Goal: Task Accomplishment & Management: Manage account settings

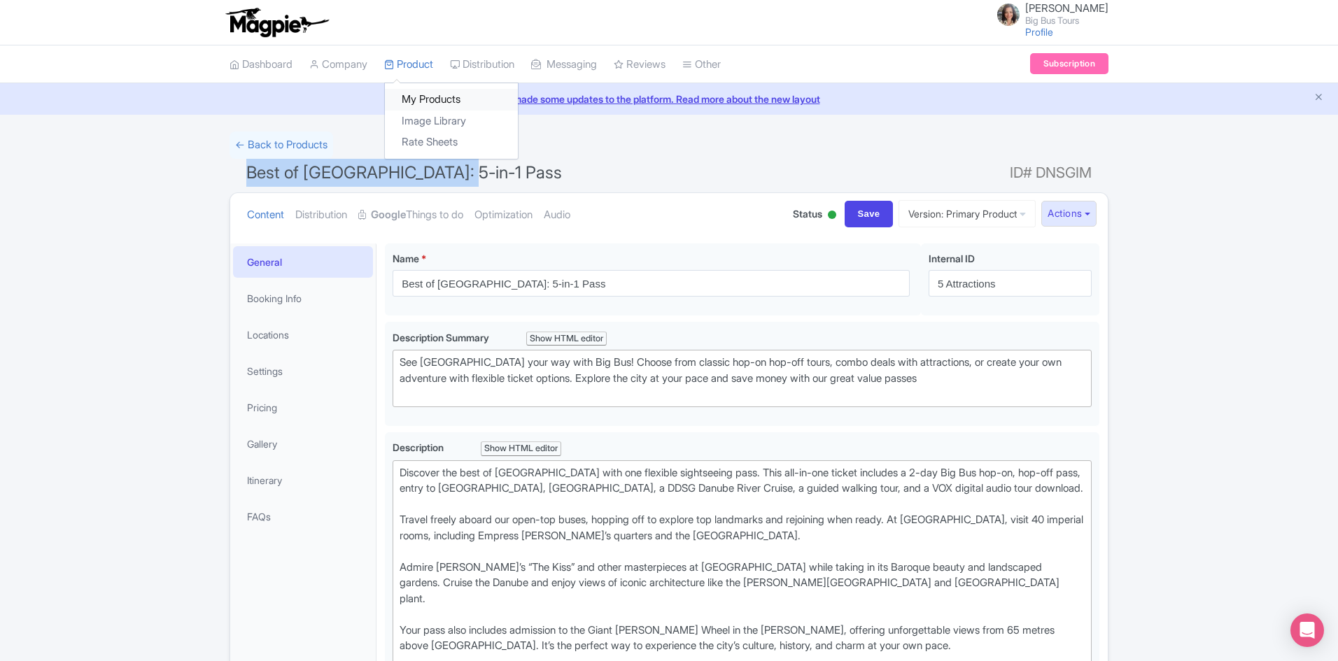
drag, startPoint x: 419, startPoint y: 95, endPoint x: 421, endPoint y: 105, distance: 10.0
click at [419, 95] on link "My Products" at bounding box center [451, 100] width 133 height 22
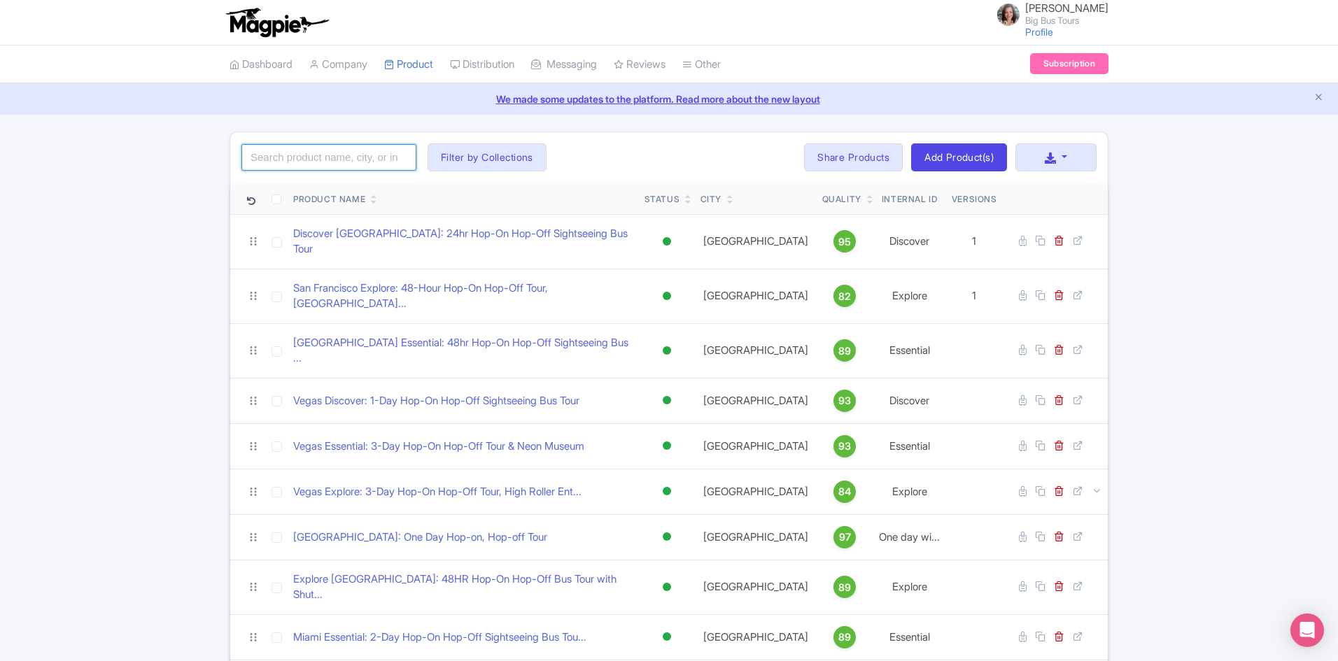
drag, startPoint x: 336, startPoint y: 162, endPoint x: 339, endPoint y: 150, distance: 11.7
click at [336, 159] on input "search" at bounding box center [328, 157] width 175 height 27
type input "washington"
click button "Search" at bounding box center [0, 0] width 0 height 0
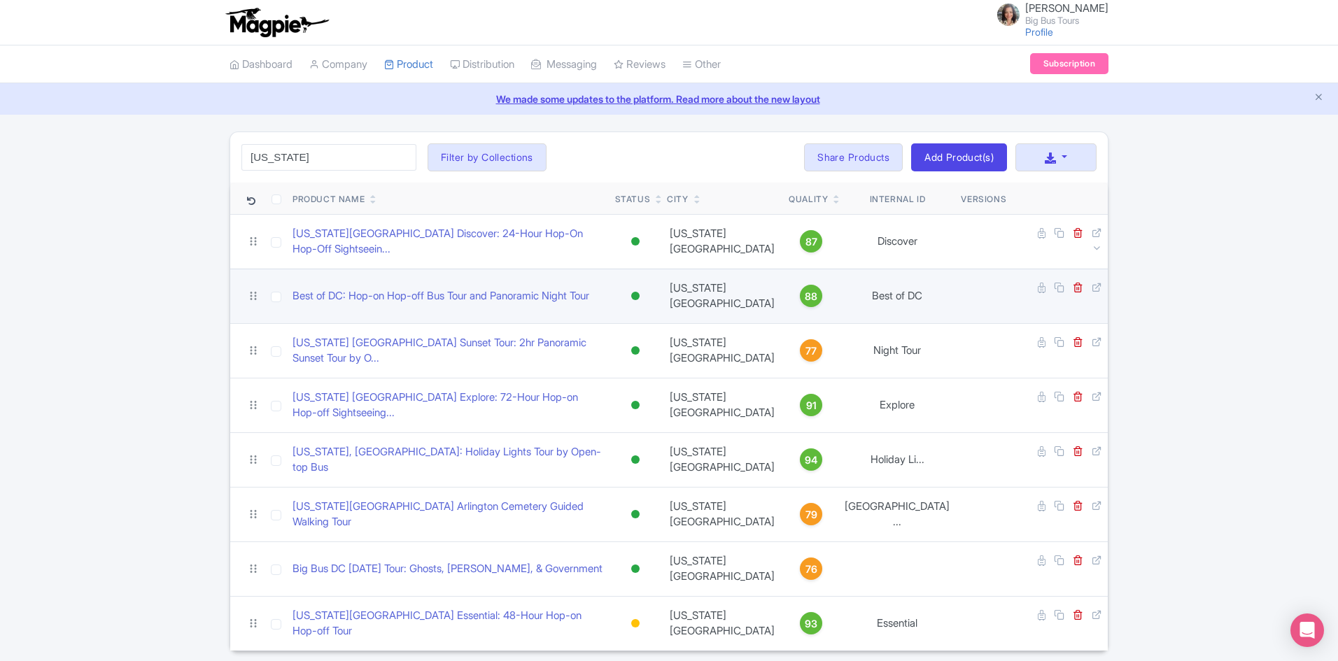
drag, startPoint x: 1183, startPoint y: 318, endPoint x: 996, endPoint y: 318, distance: 186.8
click at [1184, 318] on div "washington Search Filter by Collections Andrew Brand License Brian Combos Core …" at bounding box center [669, 392] width 1338 height 520
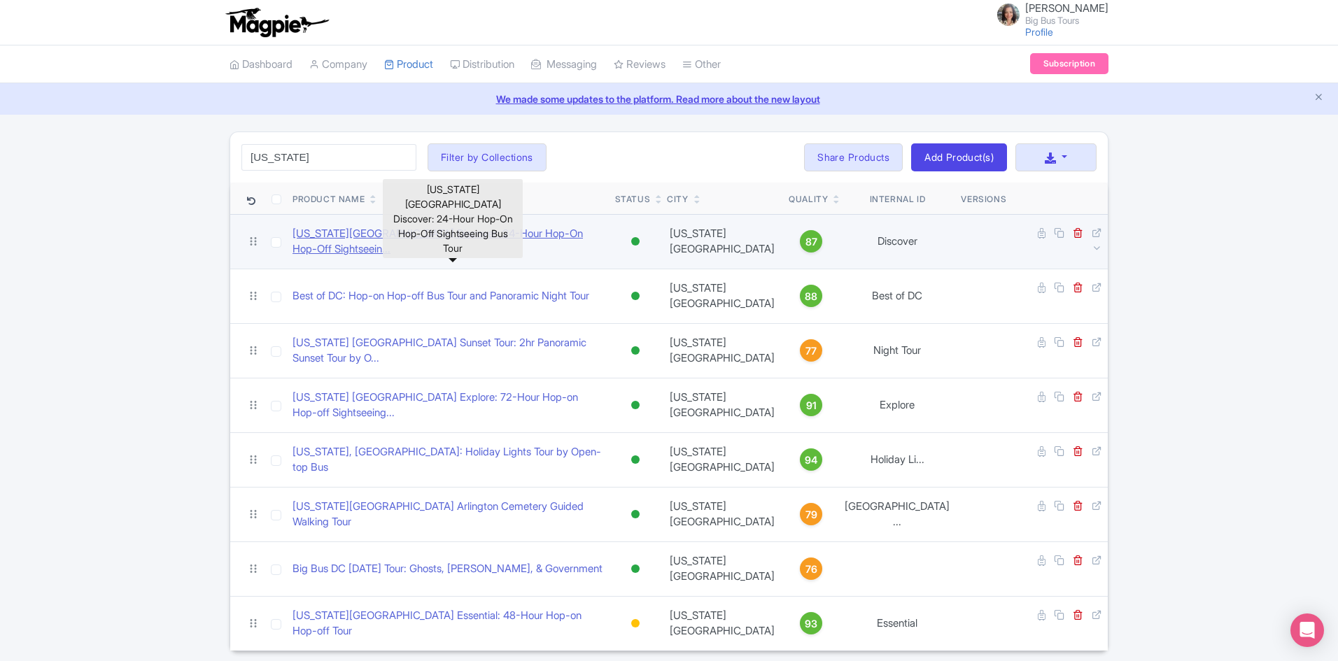
click at [462, 239] on link "Washington DC Discover: 24-Hour Hop-On Hop-Off Sightseein..." at bounding box center [447, 241] width 311 height 31
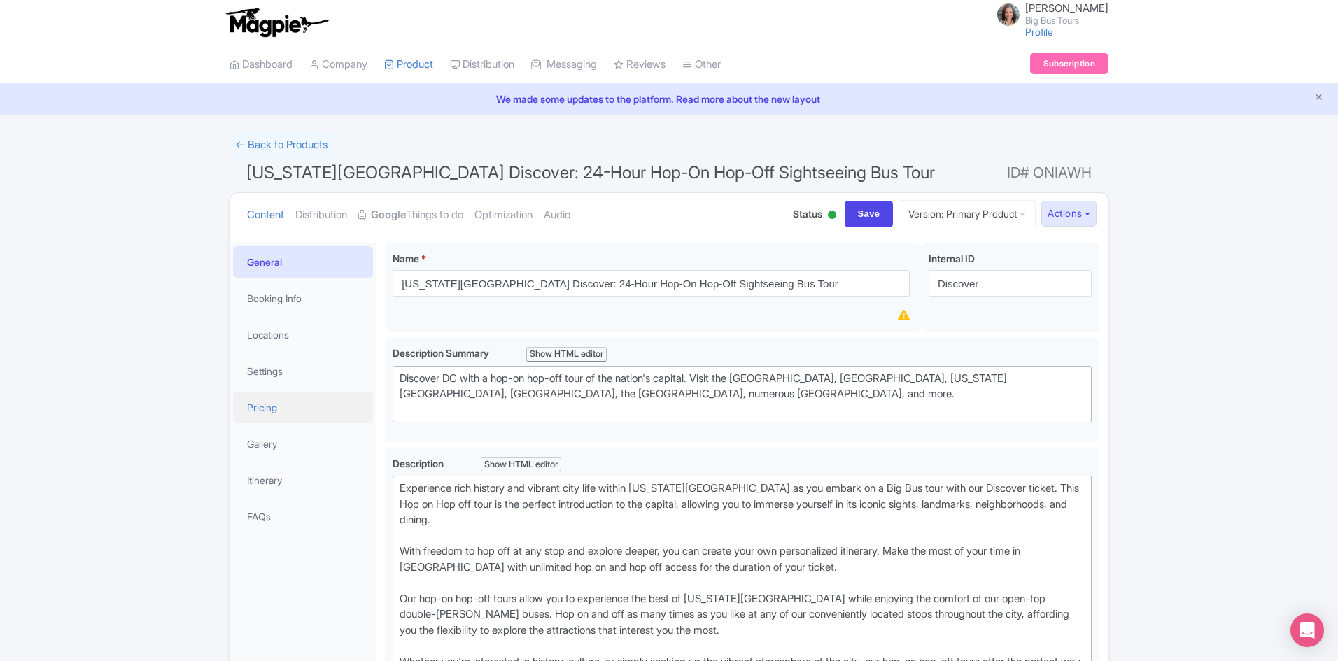
click at [271, 408] on link "Pricing" at bounding box center [303, 407] width 140 height 31
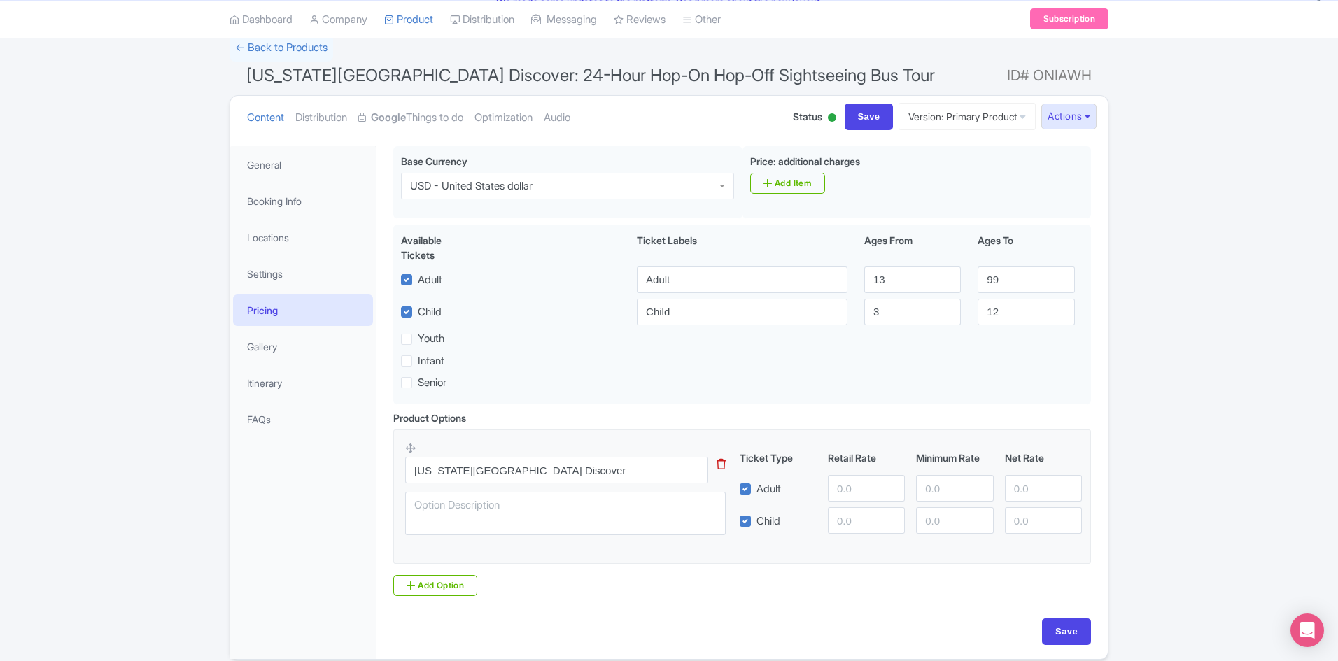
scroll to position [156, 0]
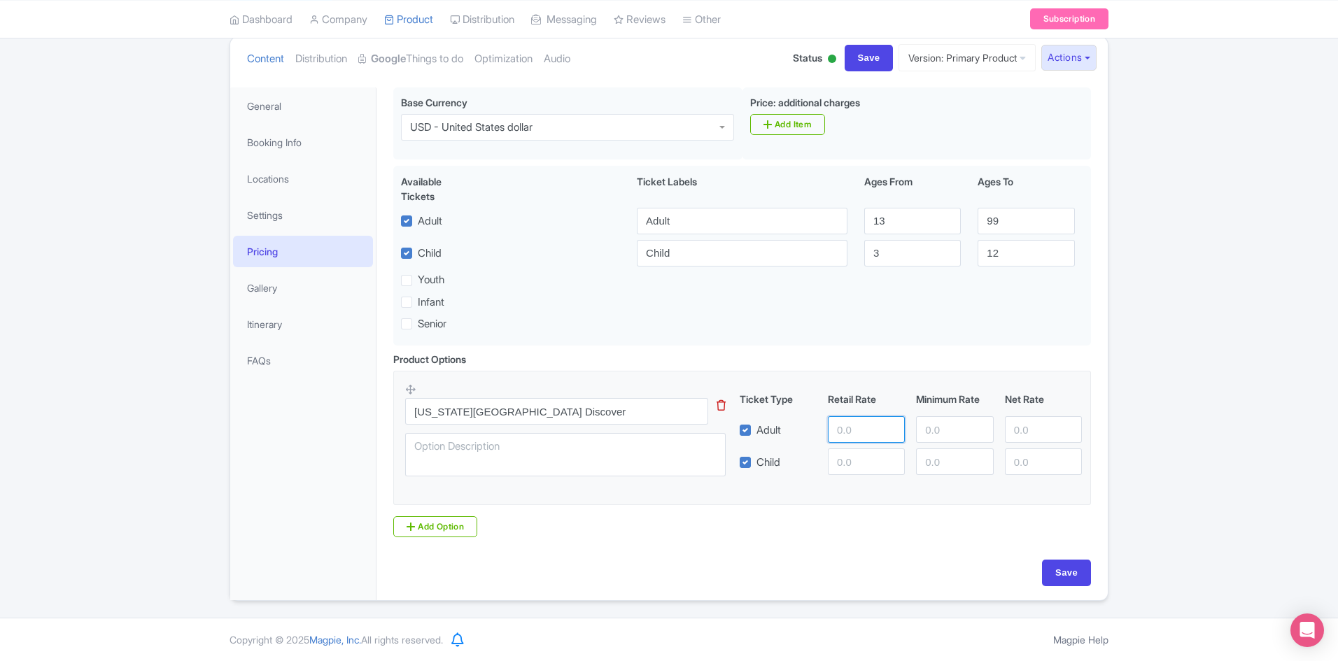
click at [861, 428] on input "number" at bounding box center [866, 429] width 77 height 27
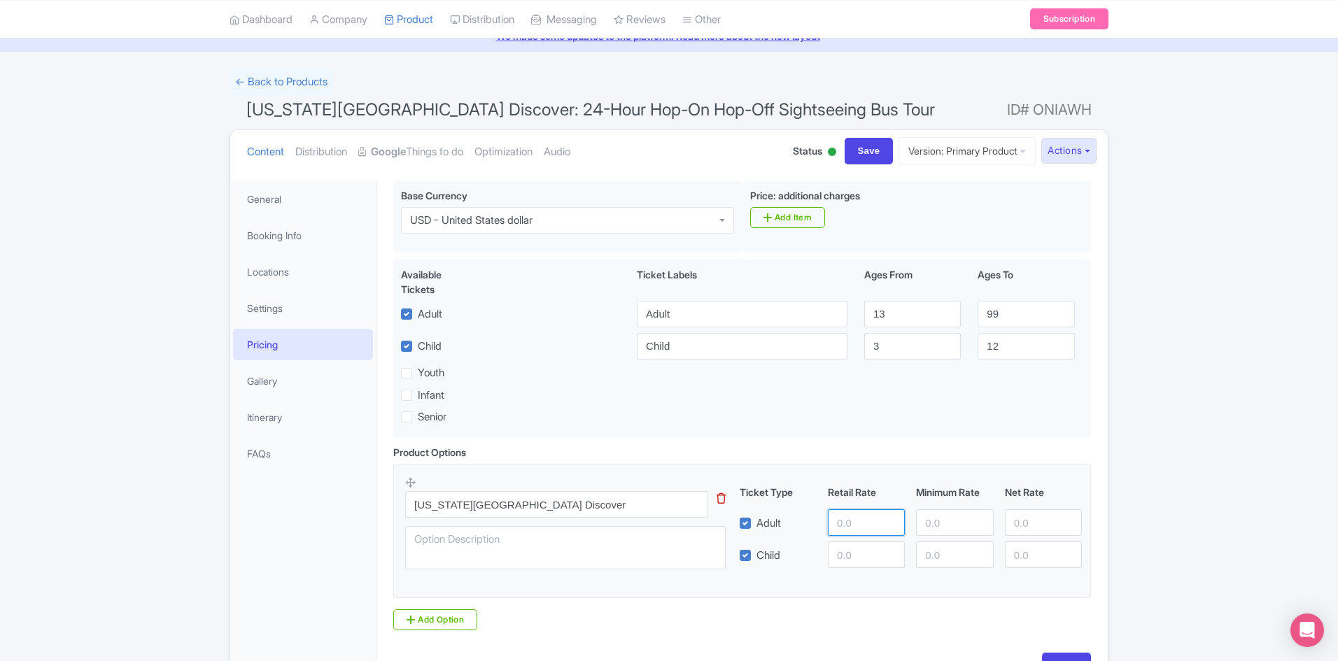
scroll to position [0, 0]
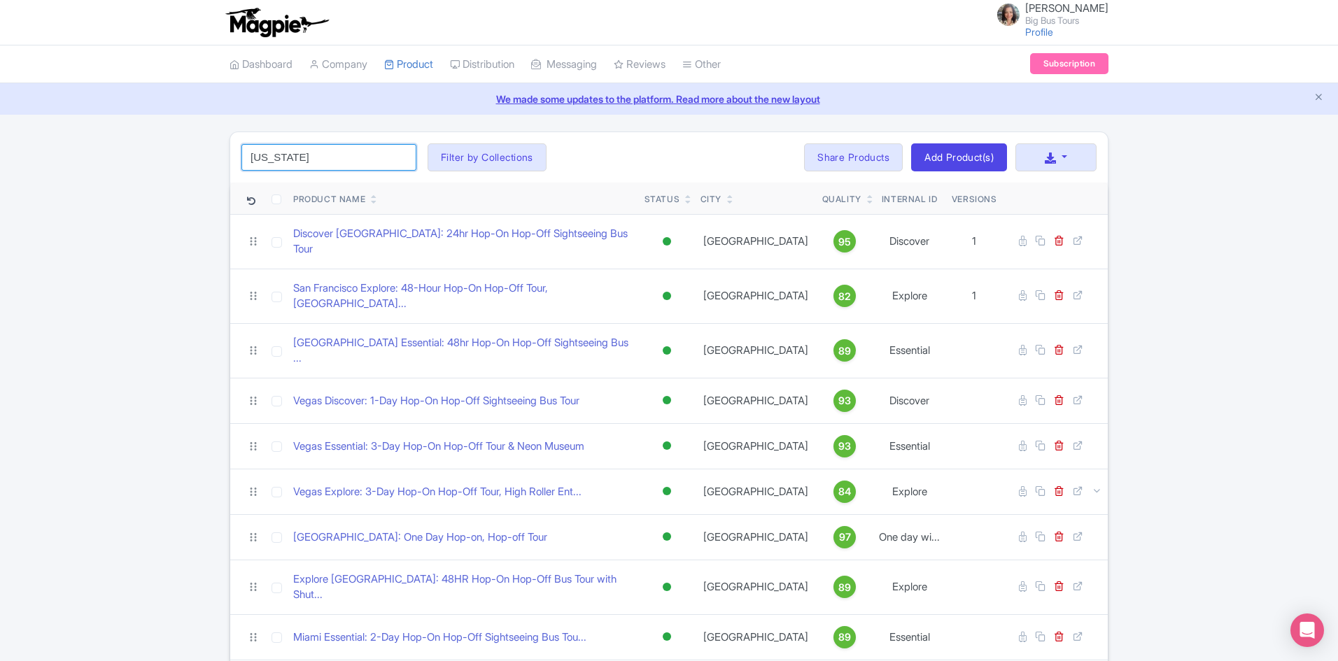
click at [346, 157] on input "washington" at bounding box center [328, 157] width 175 height 27
click button "Search" at bounding box center [0, 0] width 0 height 0
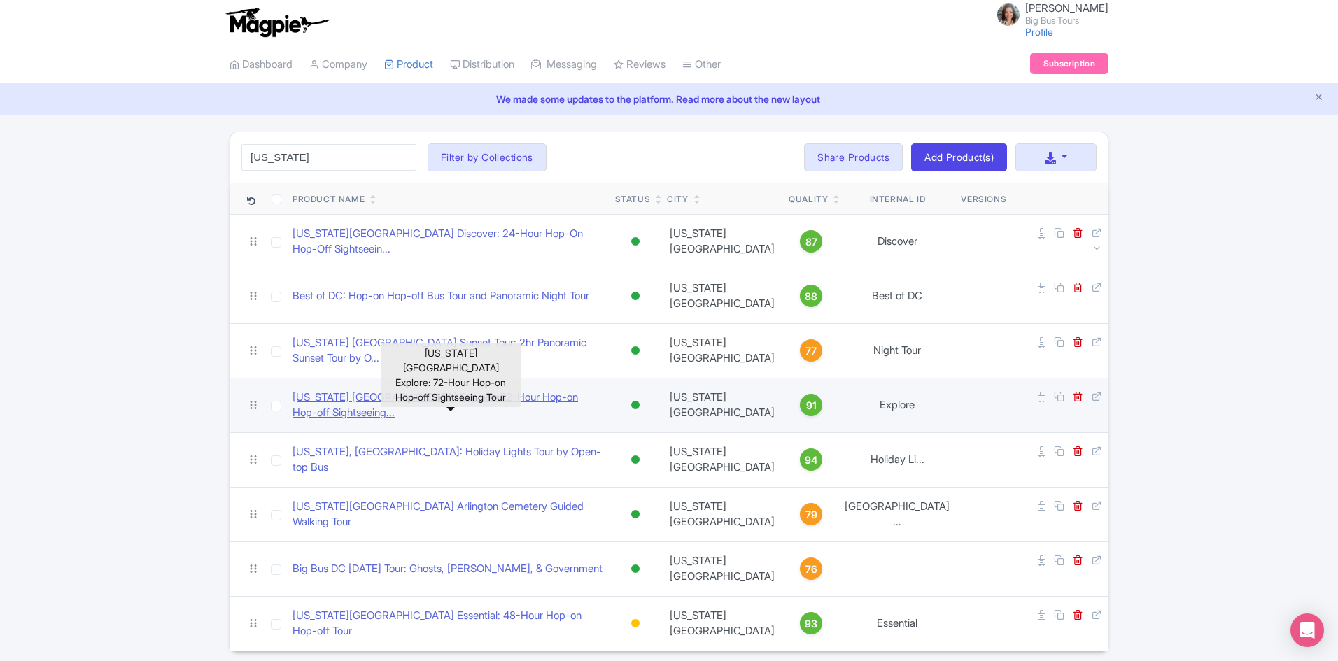
click at [462, 404] on link "Washington DC Explore: 72-Hour Hop-on Hop-off Sightseeing..." at bounding box center [447, 405] width 311 height 31
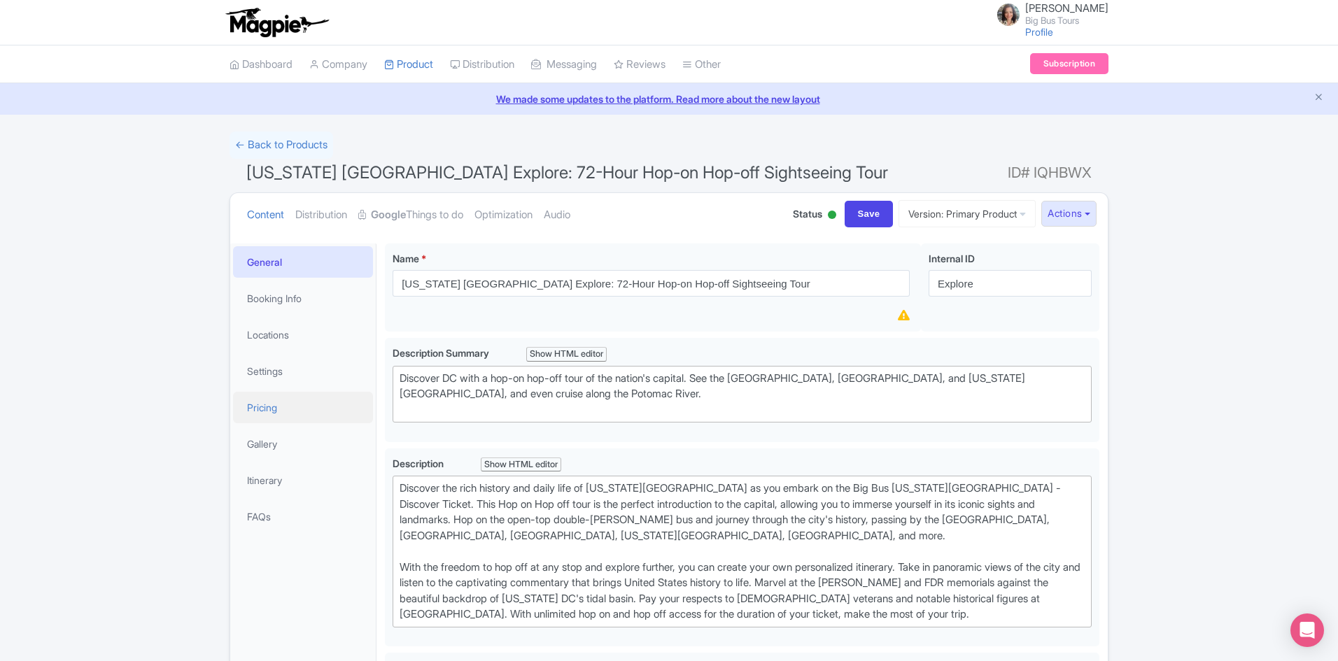
click at [280, 407] on link "Pricing" at bounding box center [303, 407] width 140 height 31
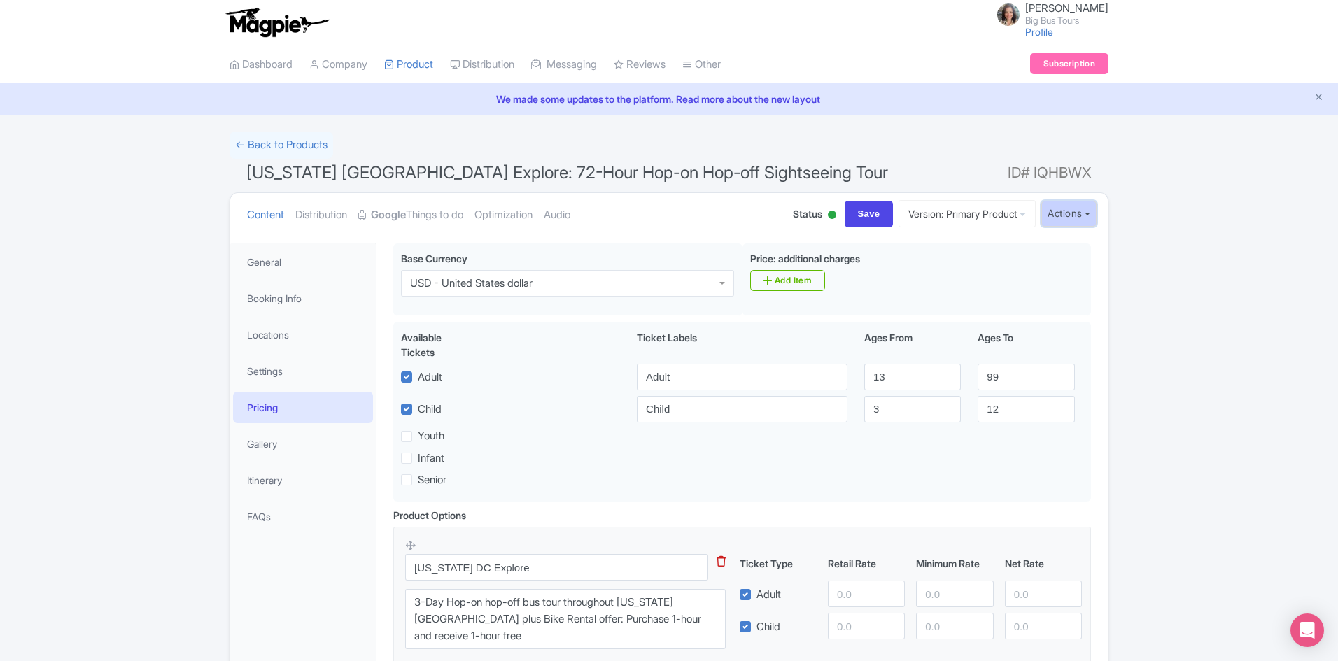
click at [1087, 212] on button "Actions" at bounding box center [1068, 214] width 55 height 26
click at [932, 271] on link "Industry Partner View" at bounding box center [912, 275] width 134 height 22
click at [1085, 212] on button "Actions" at bounding box center [1068, 214] width 55 height 26
click at [911, 248] on link "Customer View" at bounding box center [912, 253] width 134 height 22
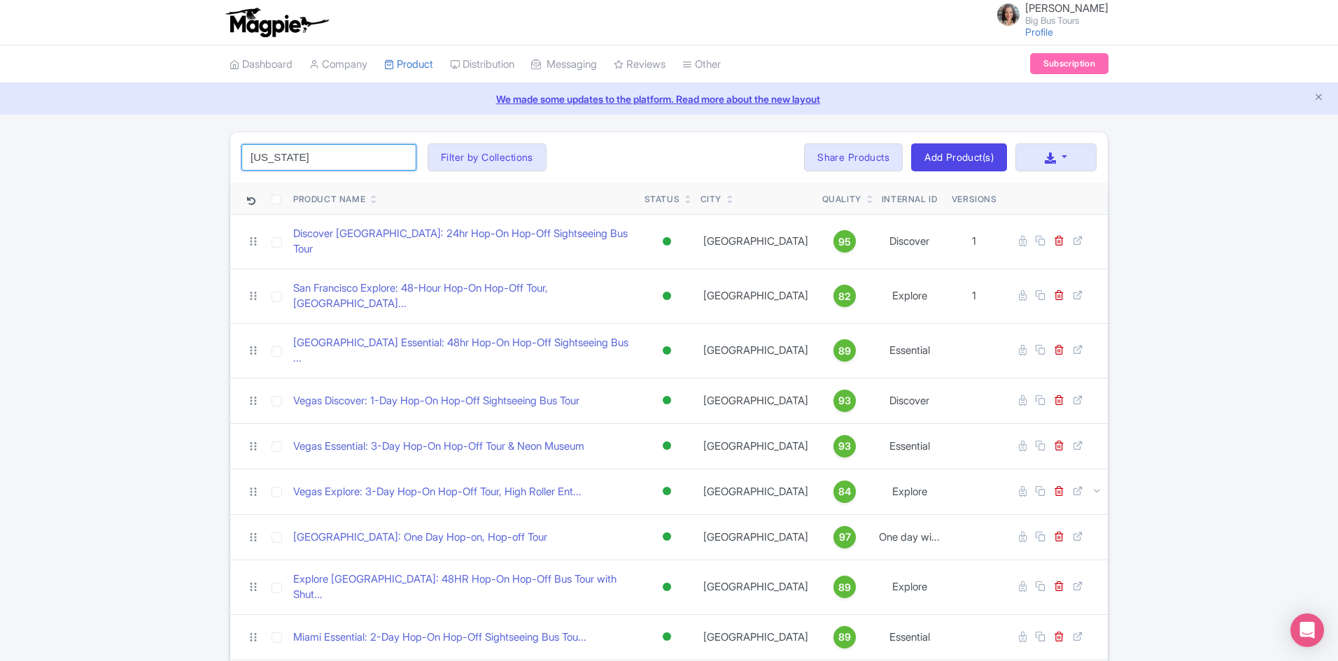
click at [336, 156] on input "[US_STATE]" at bounding box center [328, 157] width 175 height 27
click button "Search" at bounding box center [0, 0] width 0 height 0
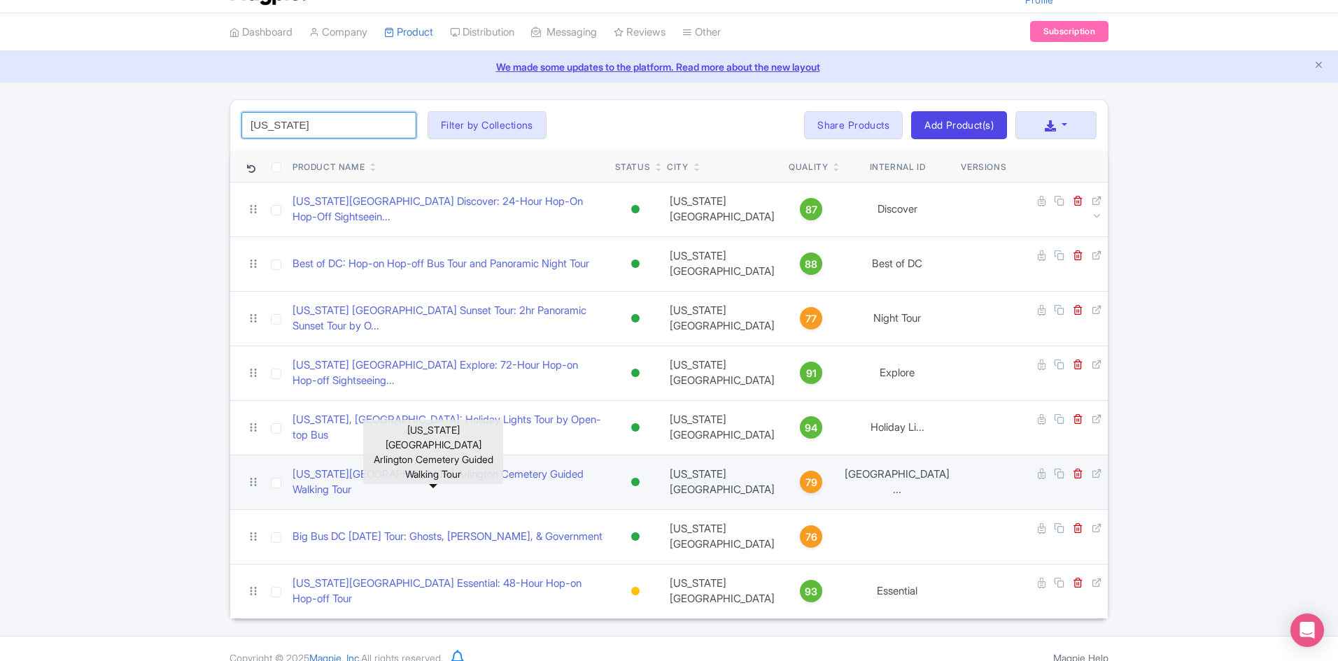
scroll to position [50, 0]
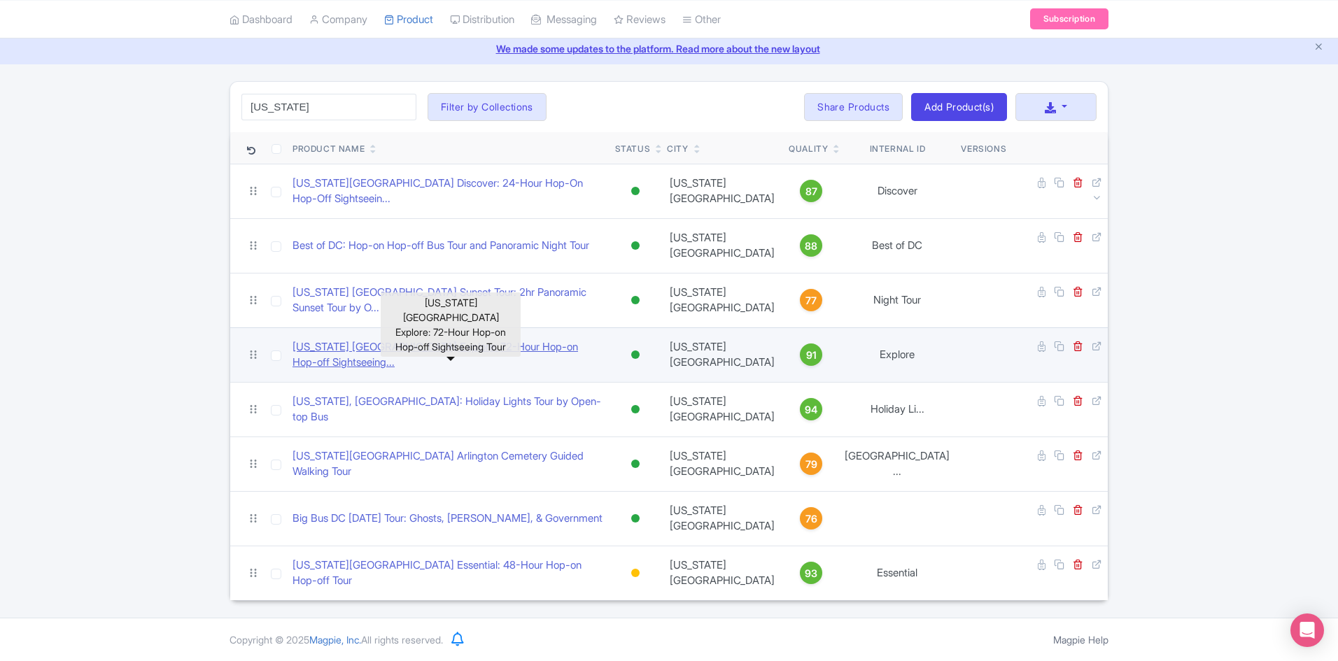
click at [386, 352] on link "[US_STATE] [GEOGRAPHIC_DATA] Explore: 72-Hour Hop-on Hop-off Sightseeing..." at bounding box center [447, 354] width 311 height 31
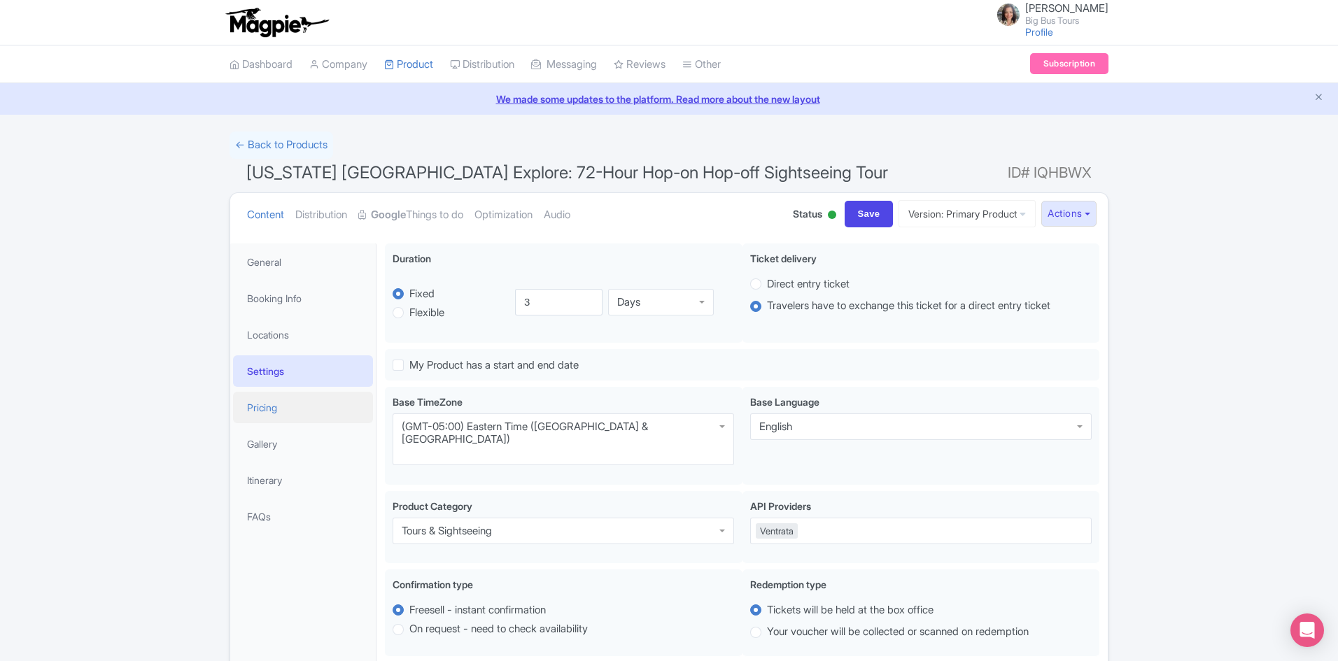
click at [260, 406] on link "Pricing" at bounding box center [303, 407] width 140 height 31
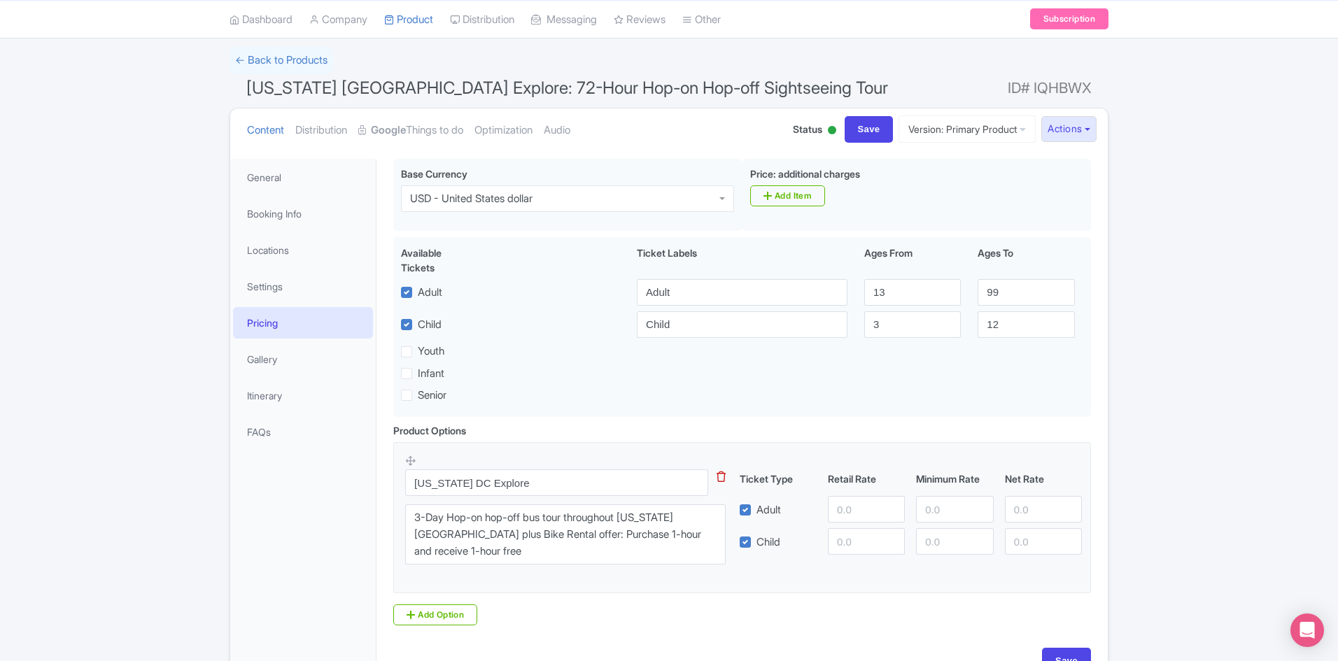
scroll to position [173, 0]
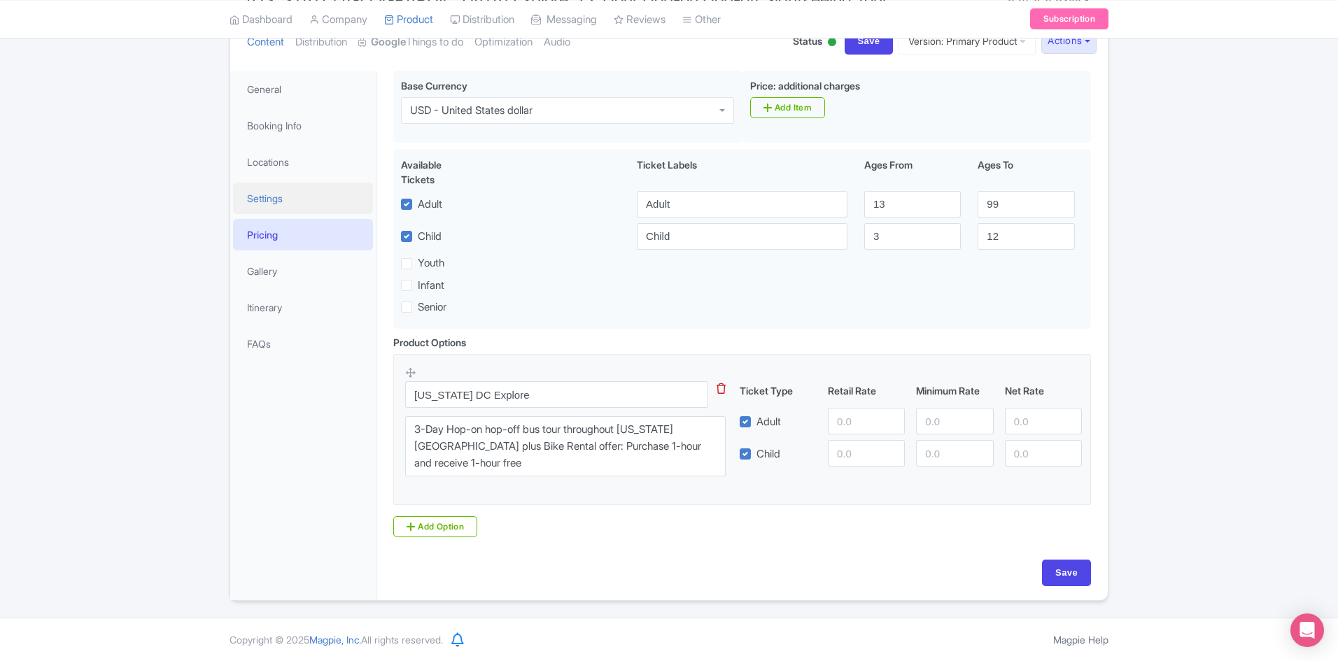
click at [260, 198] on link "Settings" at bounding box center [303, 198] width 140 height 31
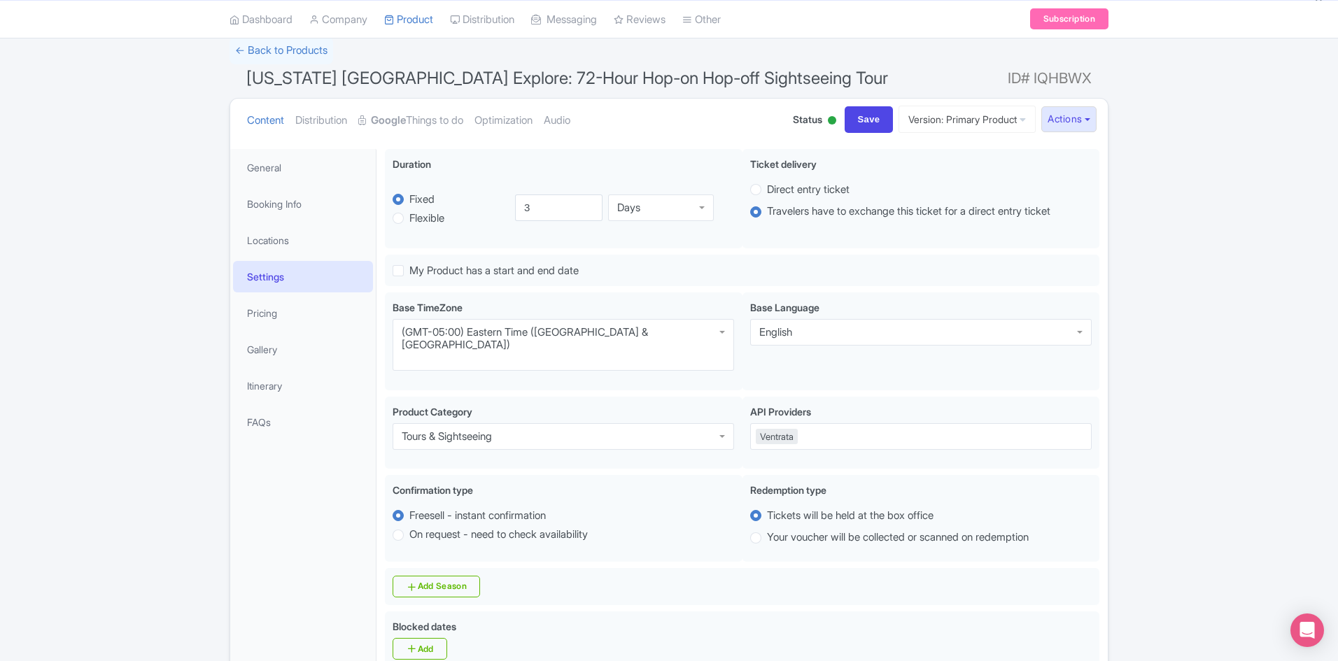
scroll to position [0, 0]
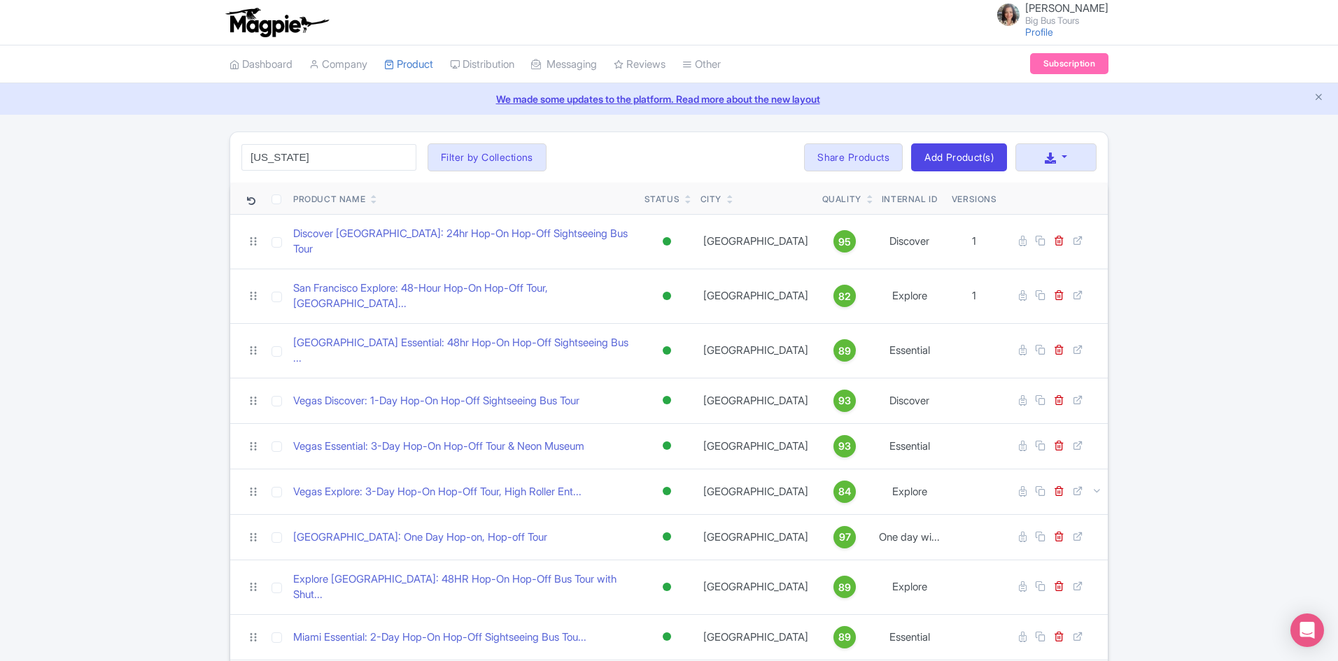
scroll to position [50, 0]
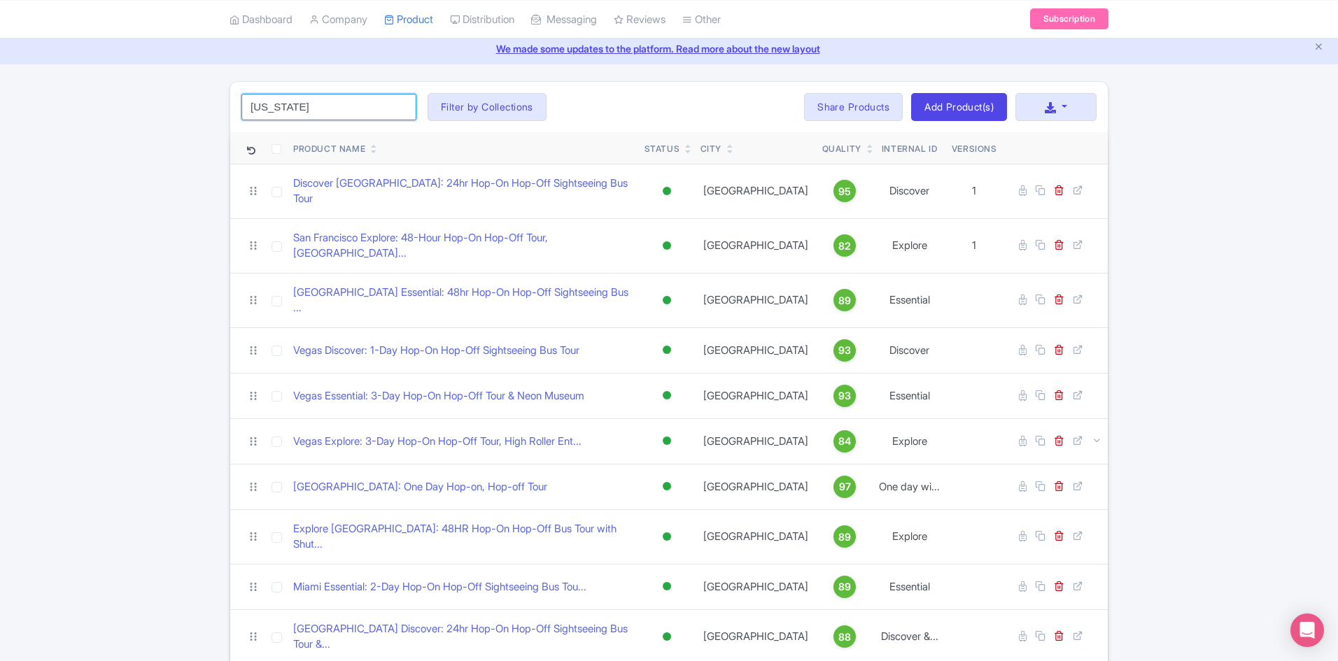
click at [334, 108] on input "[US_STATE]" at bounding box center [328, 107] width 175 height 27
click button "Search" at bounding box center [0, 0] width 0 height 0
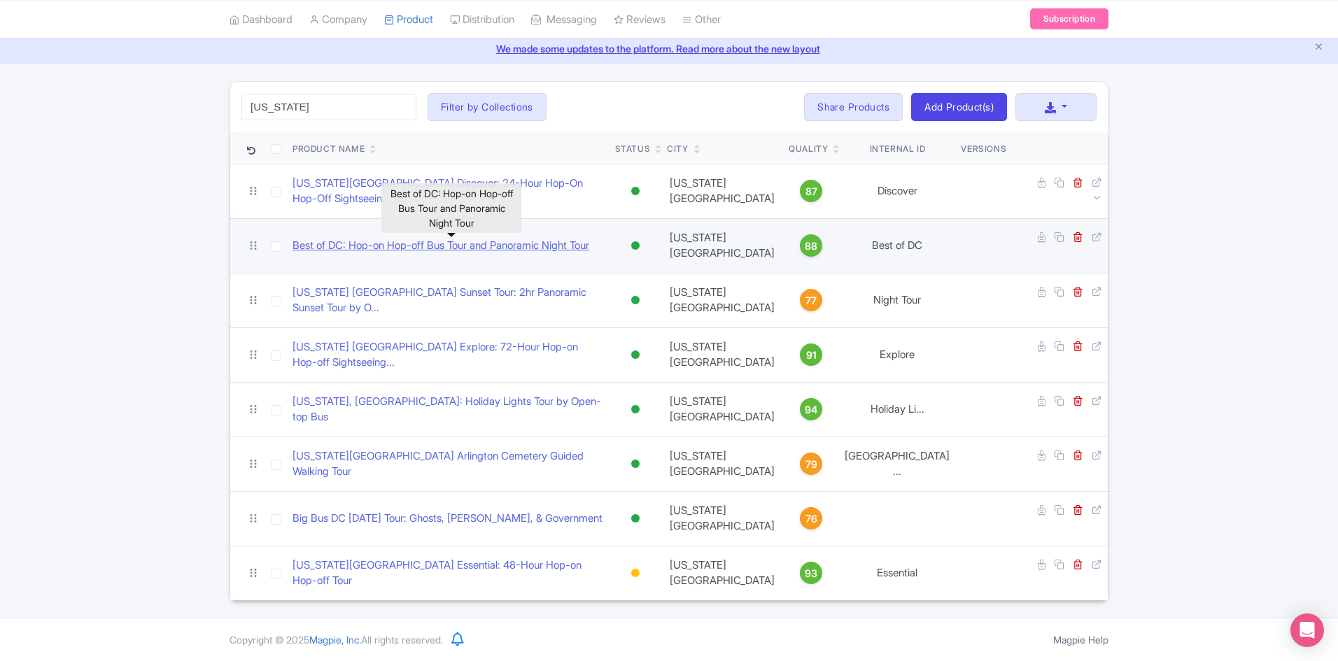
click at [532, 243] on link "Best of DC: Hop-on Hop-off Bus Tour and Panoramic Night Tour" at bounding box center [440, 246] width 297 height 16
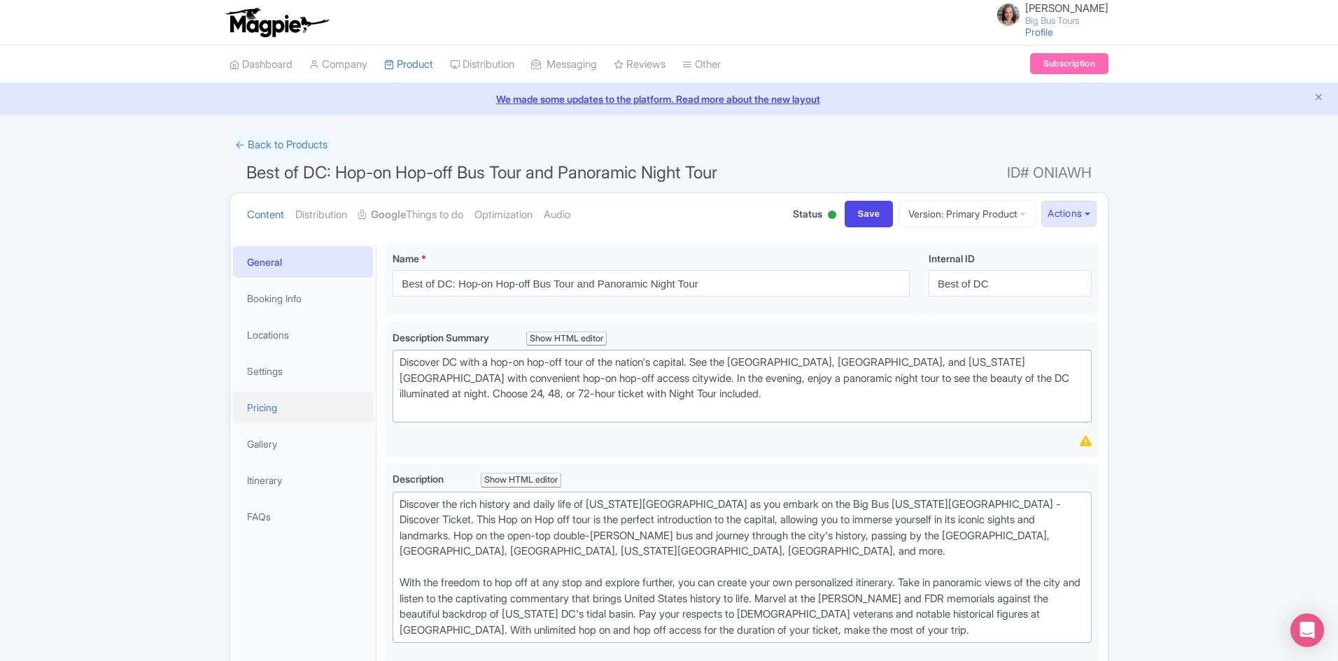
click at [257, 404] on link "Pricing" at bounding box center [303, 407] width 140 height 31
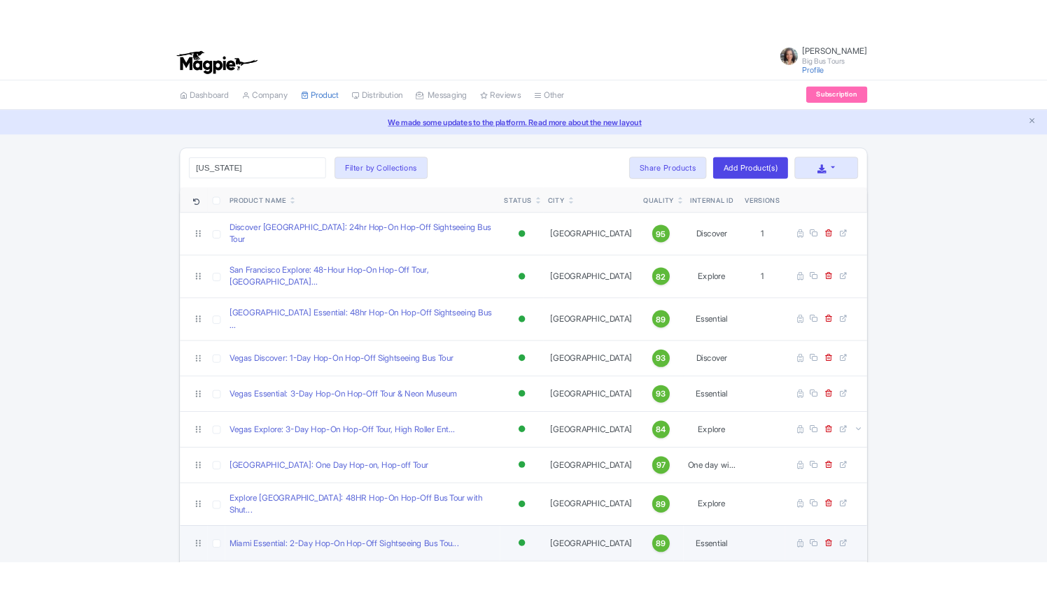
scroll to position [50, 0]
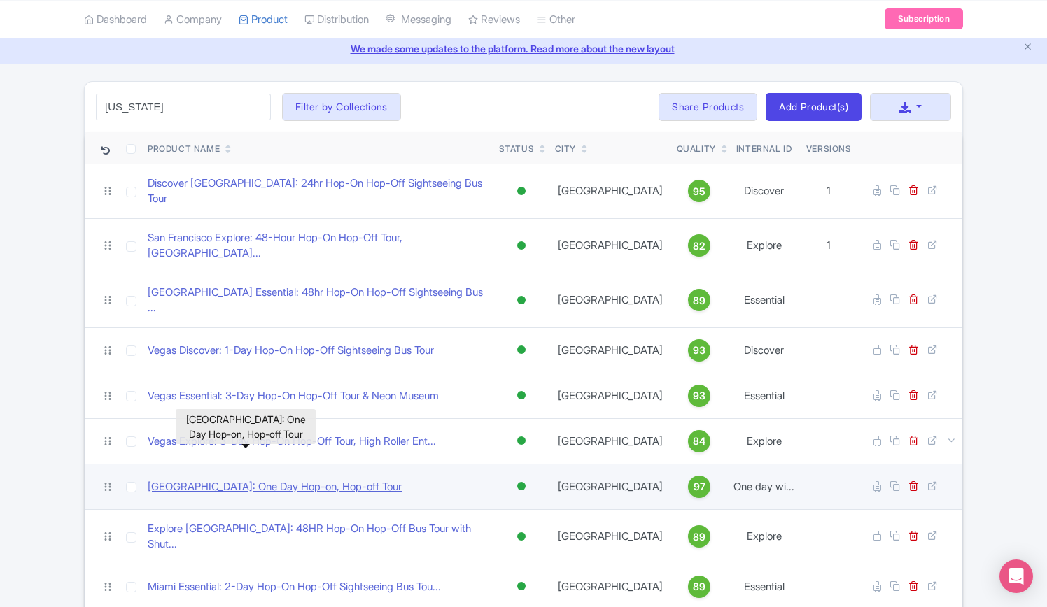
click at [278, 479] on link "London: One Day Hop-on, Hop-off Tour" at bounding box center [275, 487] width 254 height 16
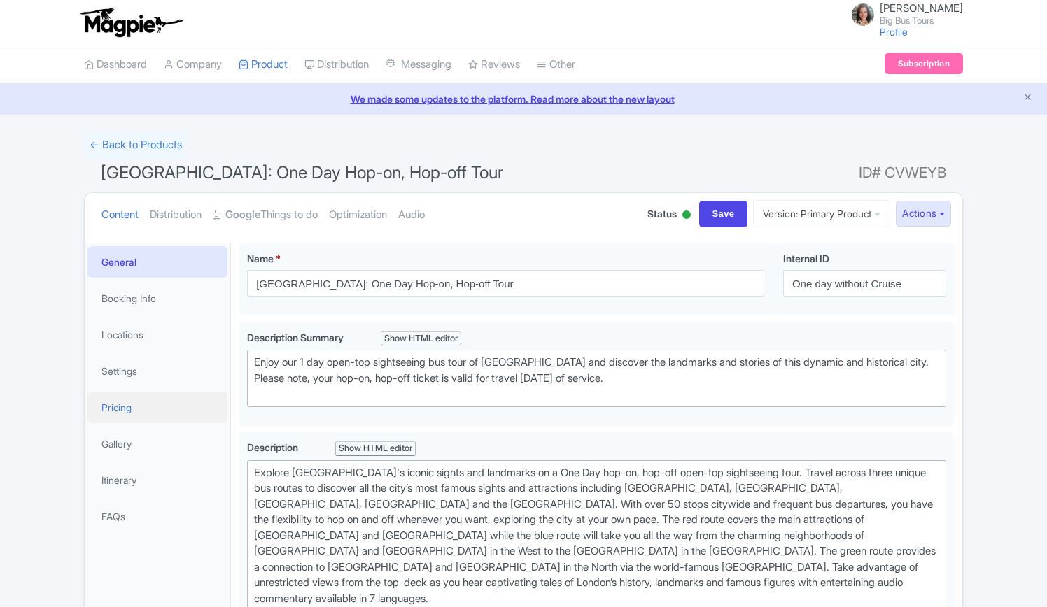
click at [105, 404] on link "Pricing" at bounding box center [157, 407] width 140 height 31
